Goal: Information Seeking & Learning: Find specific page/section

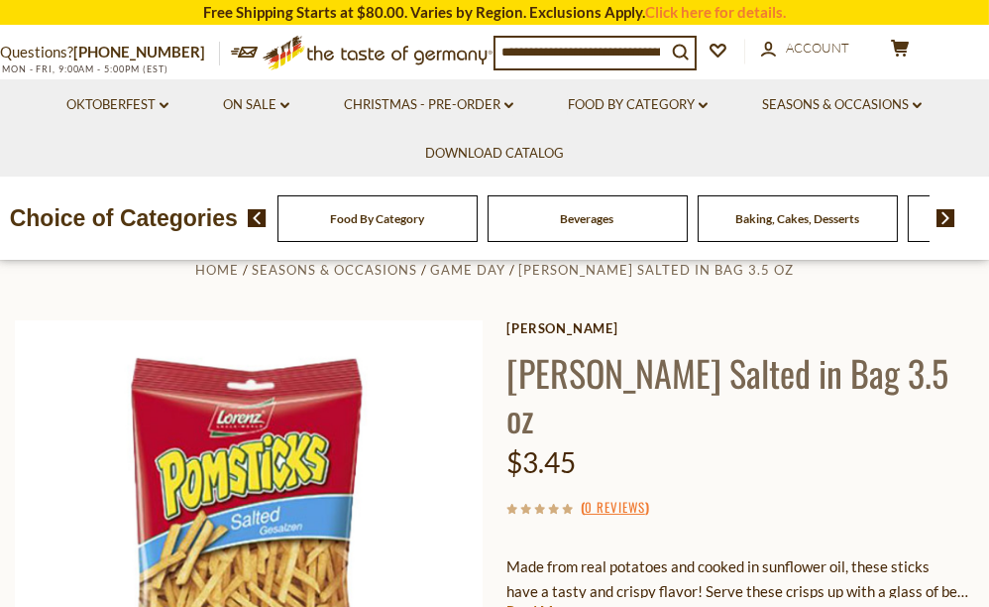
scroll to position [27, 0]
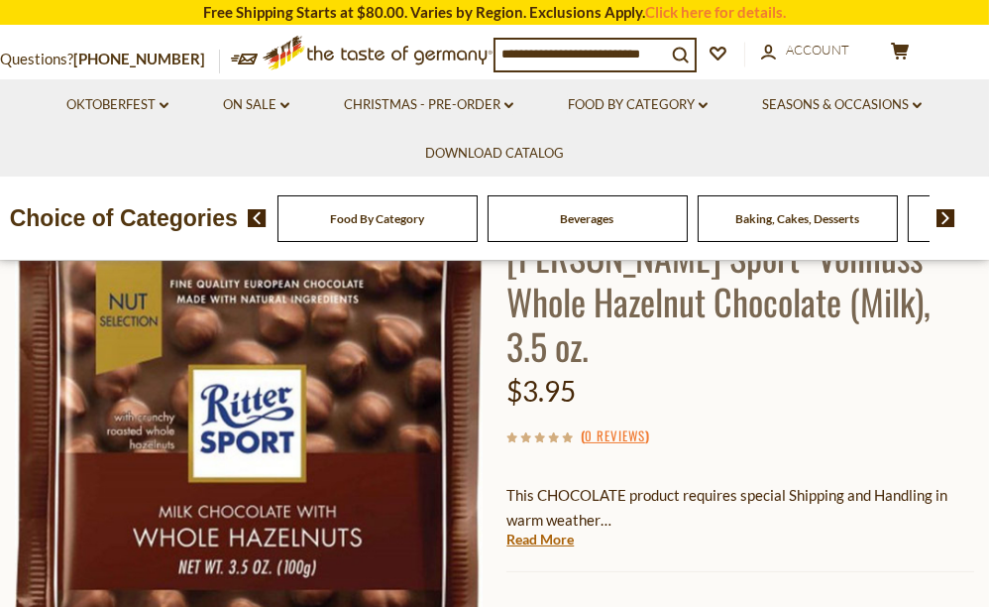
scroll to position [165, 0]
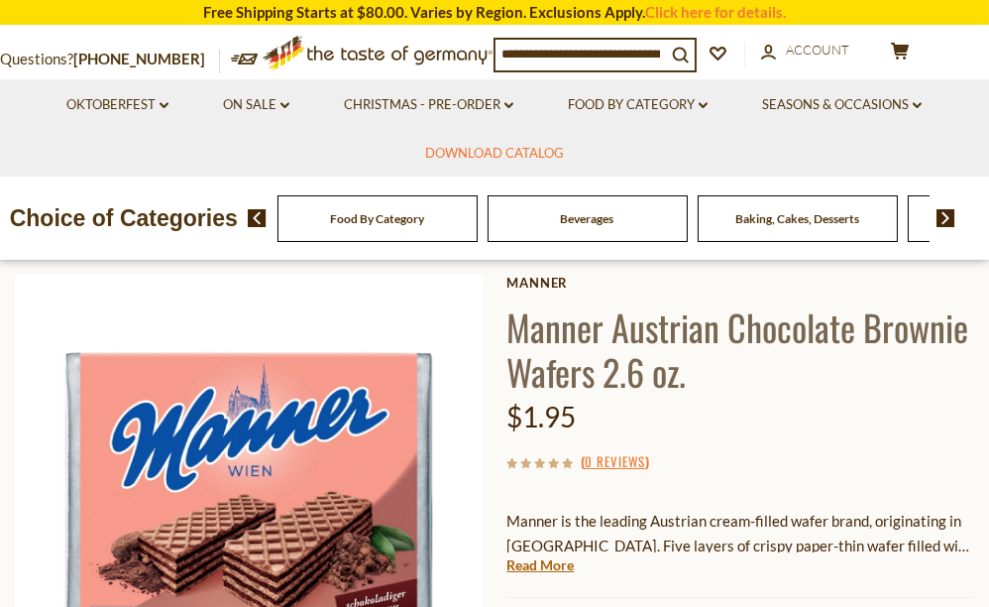
scroll to position [80, 0]
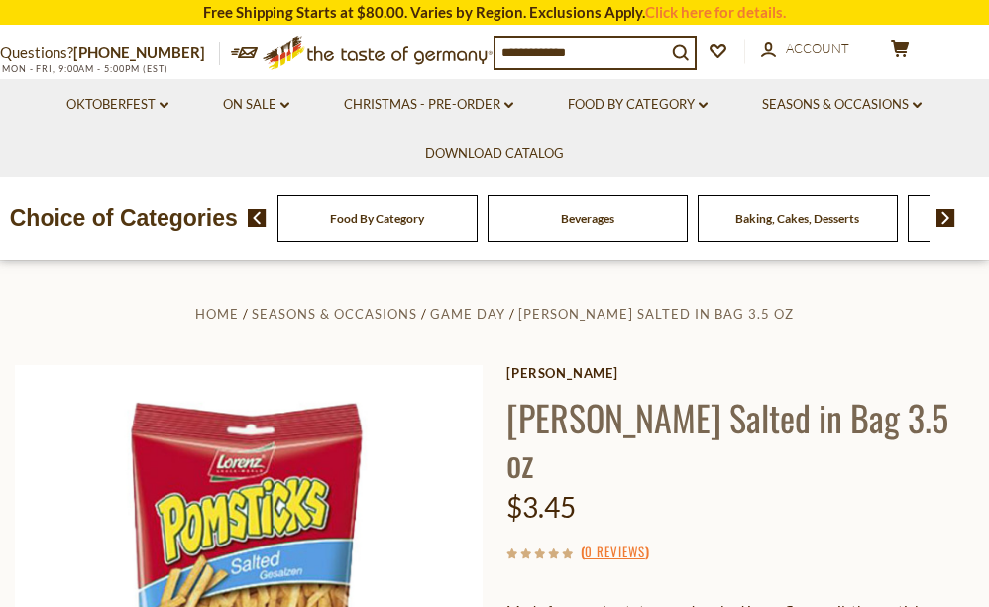
scroll to position [27, 0]
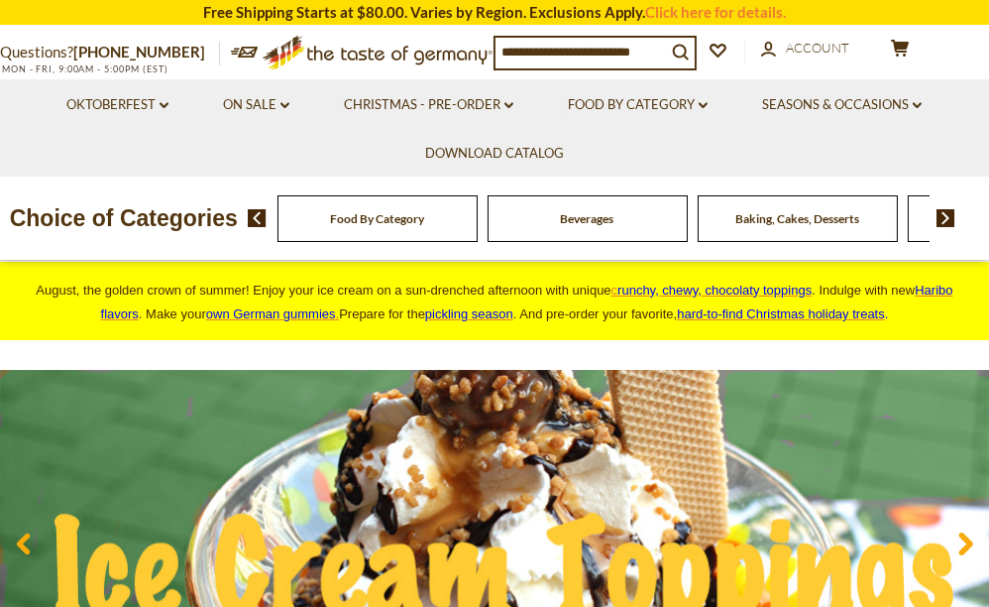
click at [654, 54] on input at bounding box center [581, 52] width 171 height 28
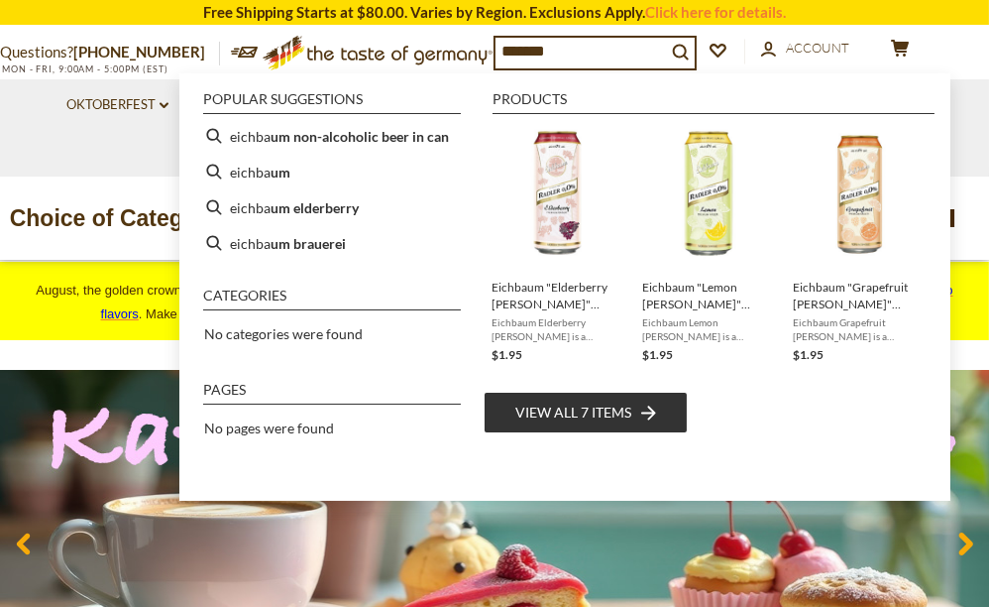
type input "********"
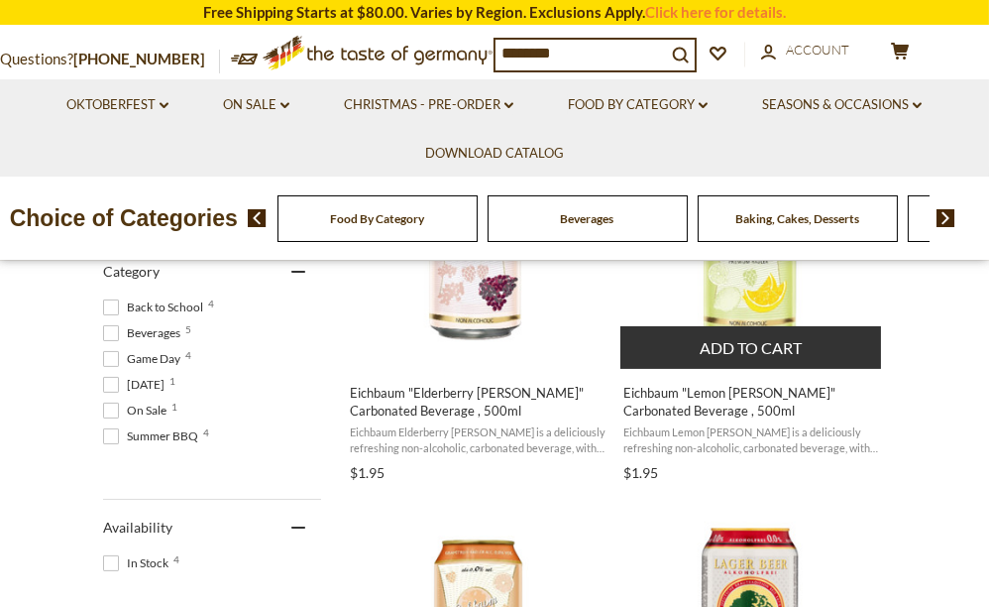
scroll to position [562, 0]
